Goal: Transaction & Acquisition: Purchase product/service

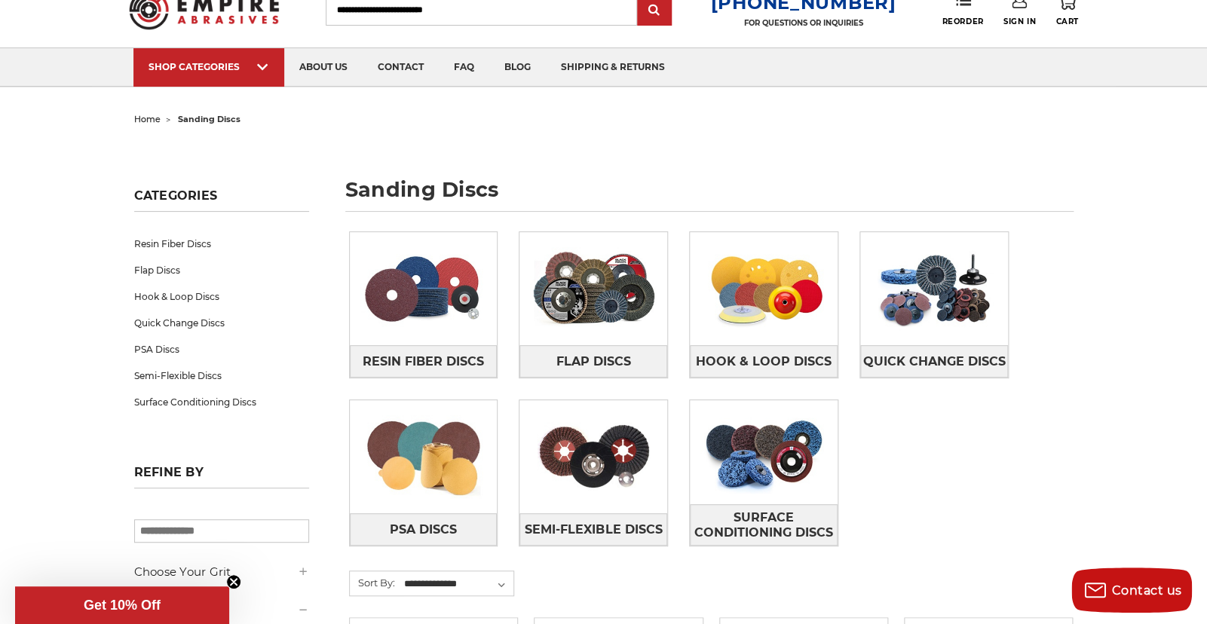
scroll to position [57, 0]
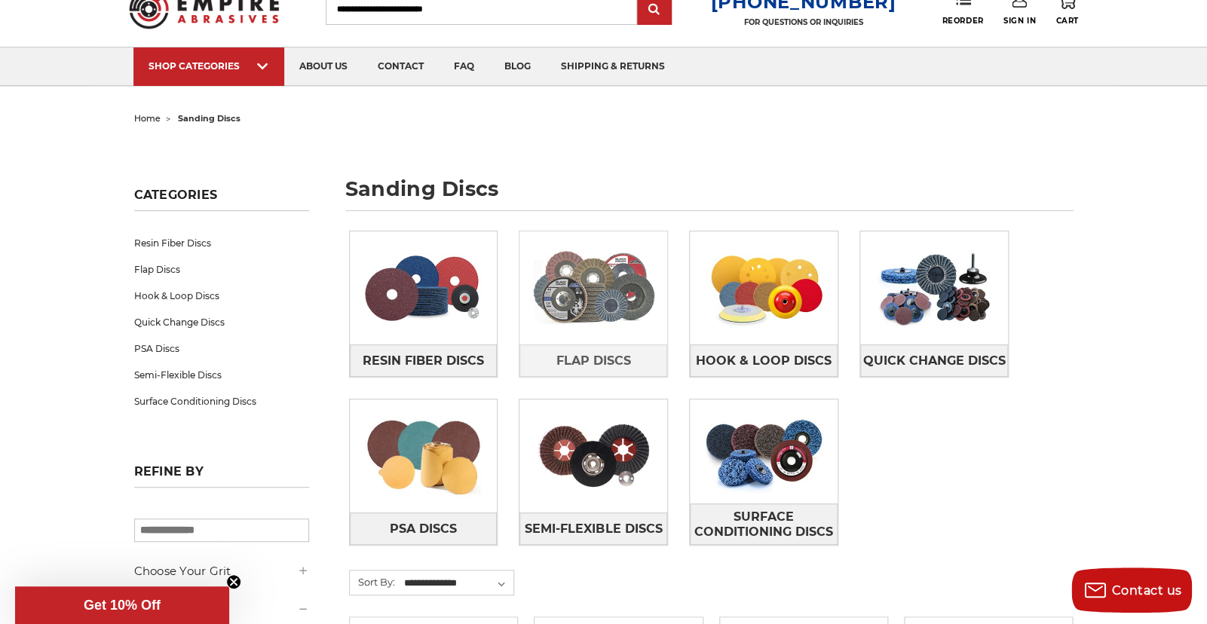
click at [602, 320] on img at bounding box center [594, 288] width 148 height 104
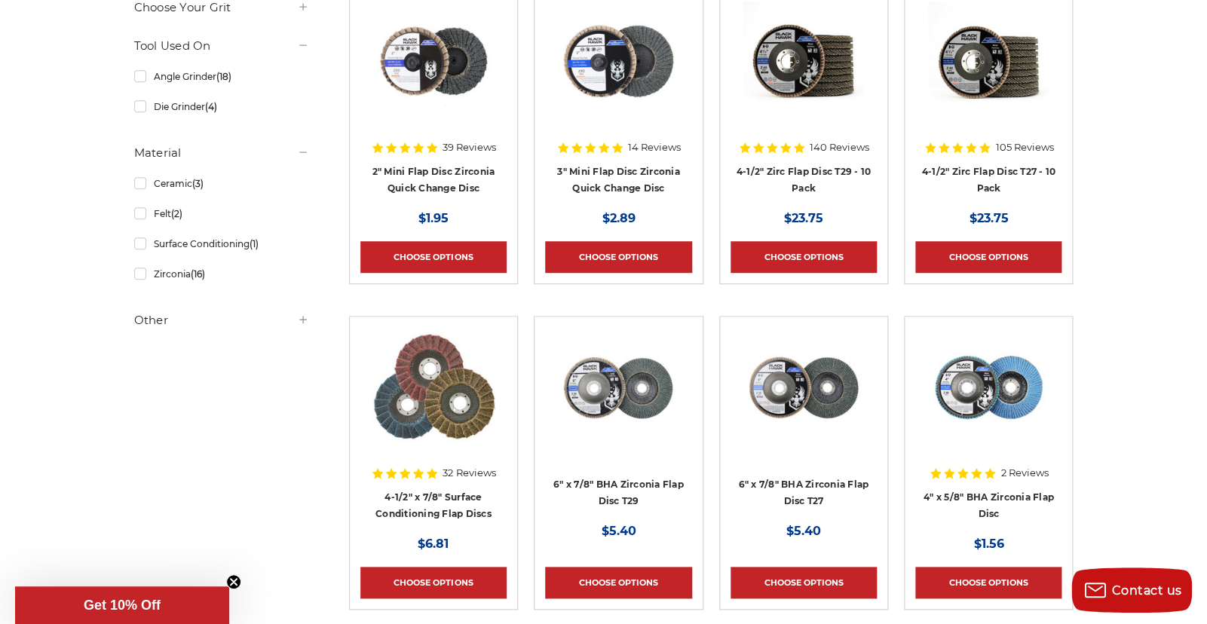
scroll to position [345, 0]
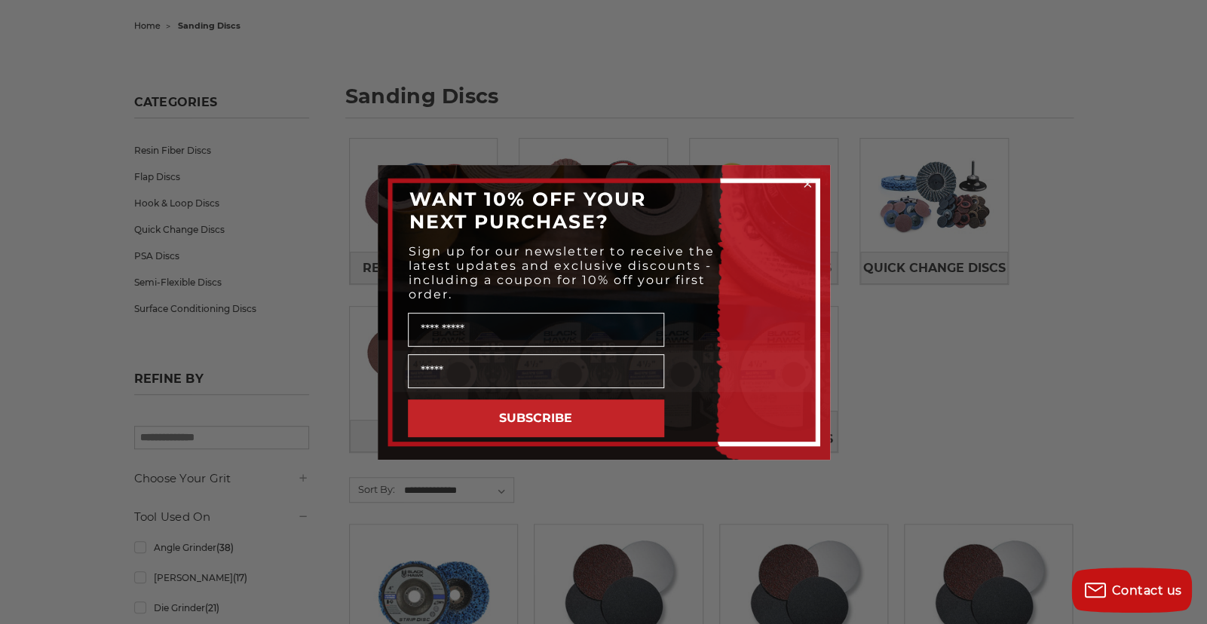
scroll to position [154, 0]
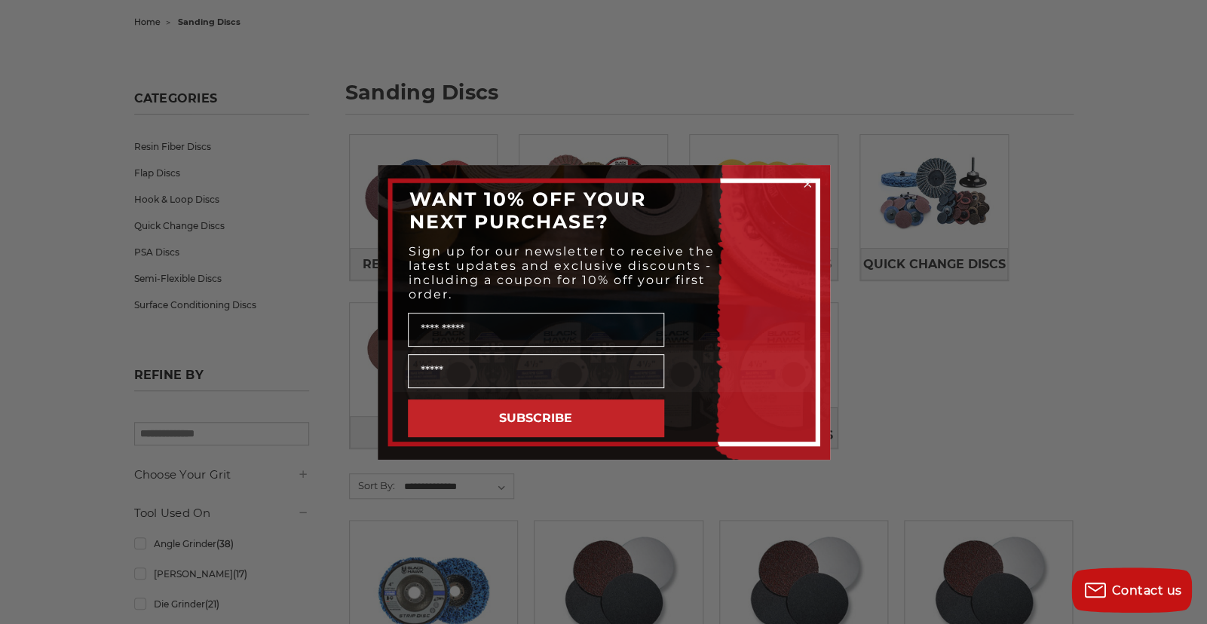
click at [927, 348] on div "Close dialog WANT 10% OFF YOUR NEXT PURCHASE? Sign up for our newsletter to rec…" at bounding box center [603, 312] width 1207 height 624
click at [808, 181] on icon "Close dialog" at bounding box center [808, 184] width 6 height 6
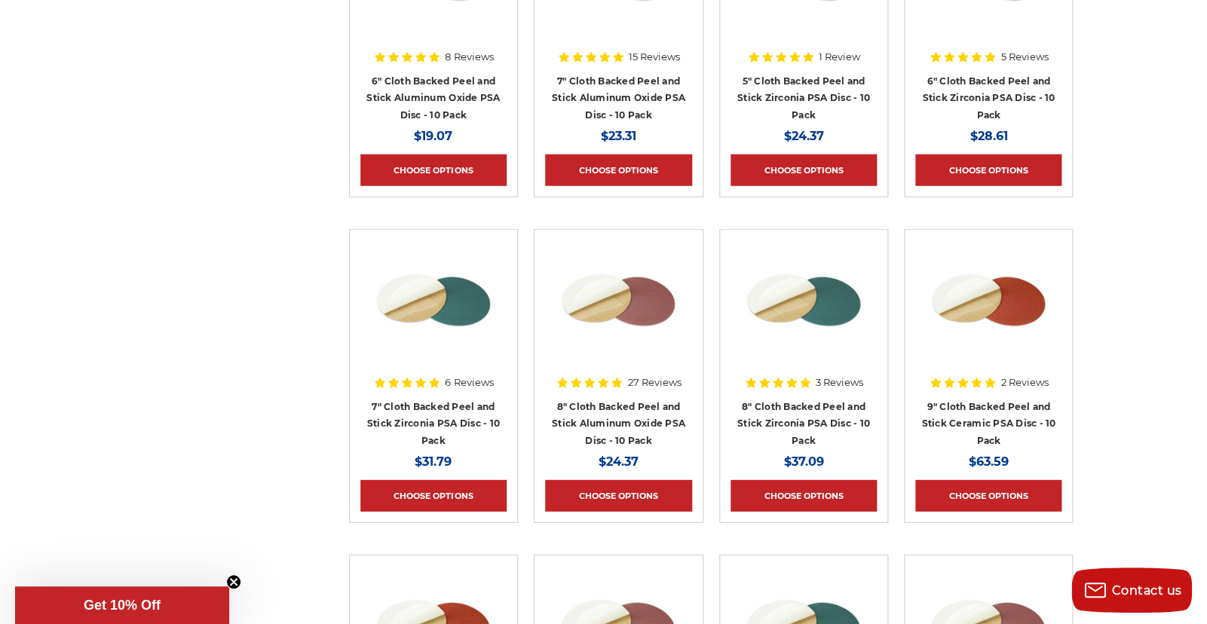
scroll to position [6310, 0]
